Goal: Navigation & Orientation: Find specific page/section

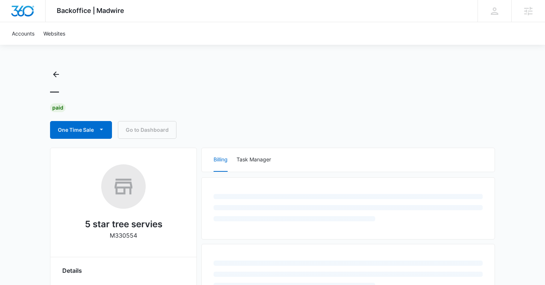
scroll to position [59, 0]
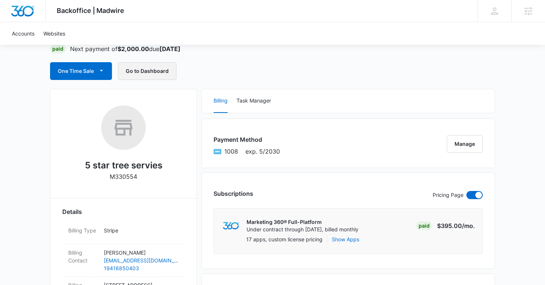
click at [150, 69] on button "Go to Dashboard" at bounding box center [147, 71] width 59 height 18
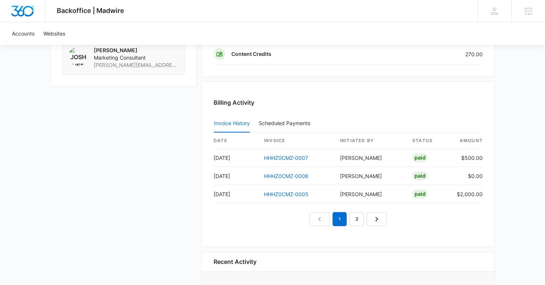
scroll to position [722, 0]
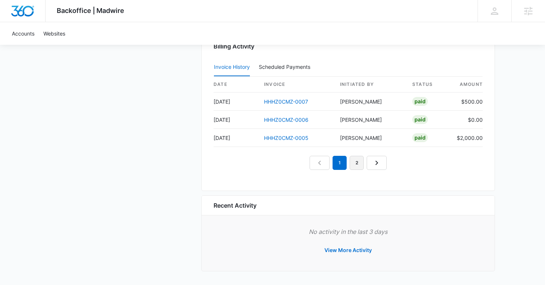
click at [360, 162] on link "2" at bounding box center [357, 163] width 14 height 14
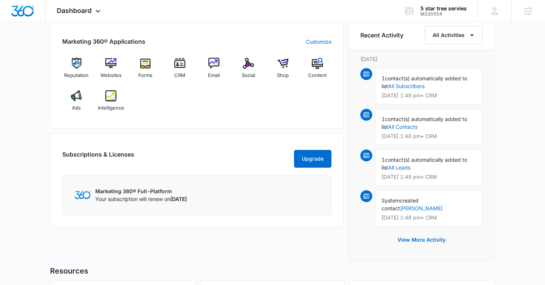
scroll to position [463, 0]
click at [116, 105] on span "Intelligence" at bounding box center [111, 108] width 26 height 7
